Goal: Task Accomplishment & Management: Manage account settings

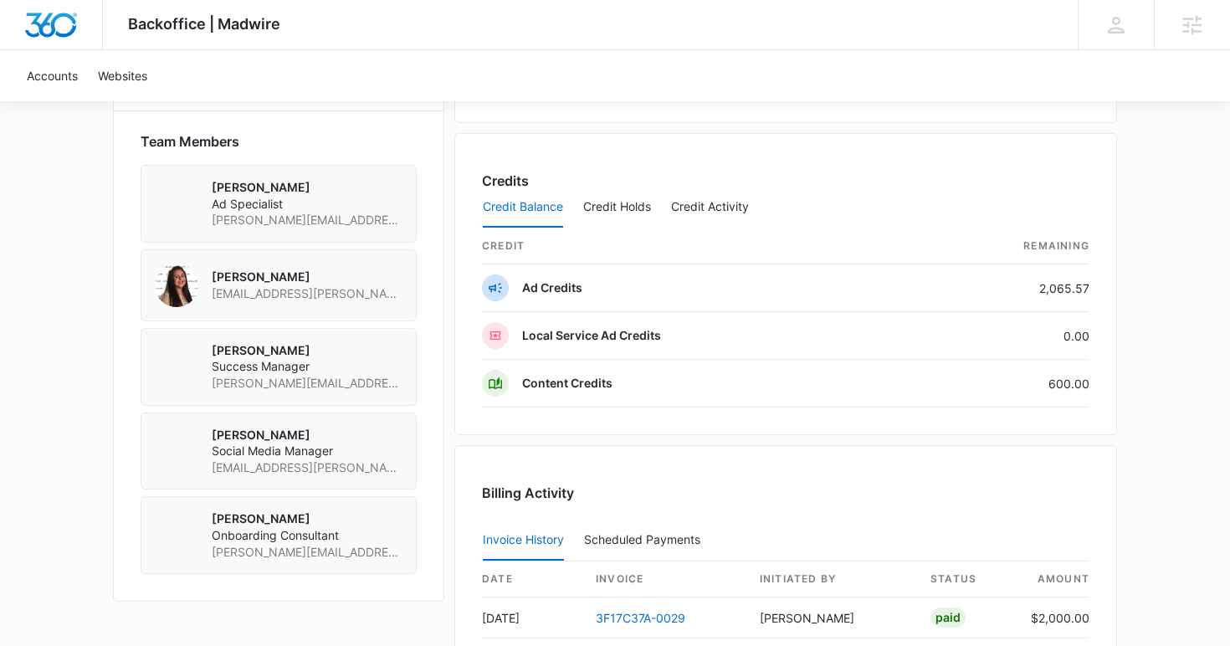
scroll to position [1198, 0]
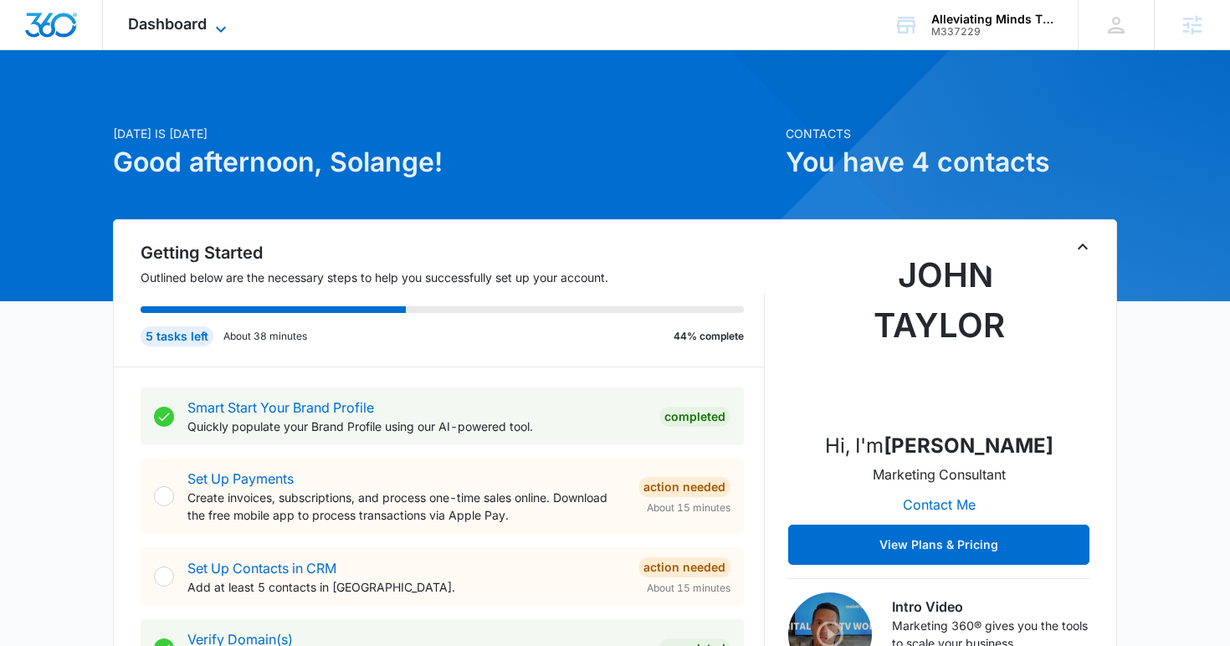
click at [195, 20] on span "Dashboard" at bounding box center [167, 24] width 79 height 18
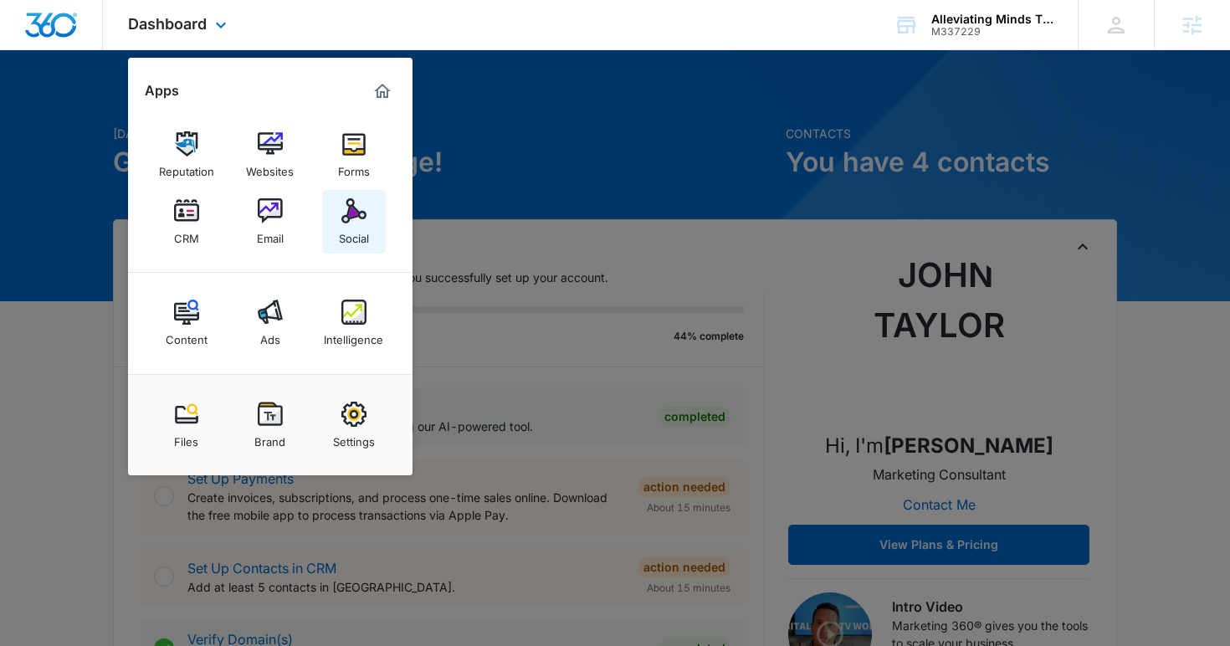
click at [351, 217] on img at bounding box center [353, 210] width 25 height 25
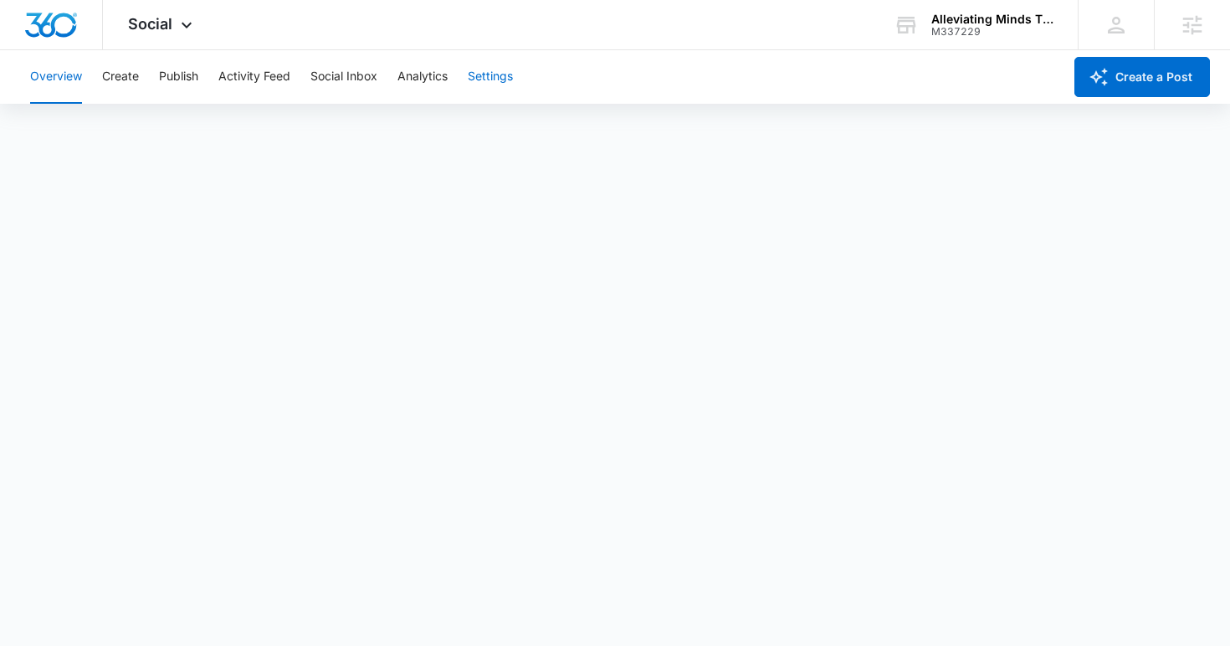
click at [490, 77] on button "Settings" at bounding box center [490, 77] width 45 height 54
